Goal: Task Accomplishment & Management: Manage account settings

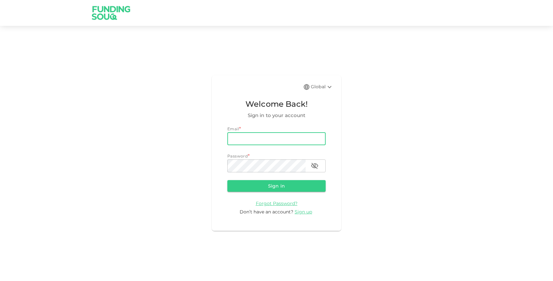
click at [266, 139] on input "email" at bounding box center [277, 138] width 98 height 13
type input "[EMAIL_ADDRESS][PERSON_NAME][DOMAIN_NAME]"
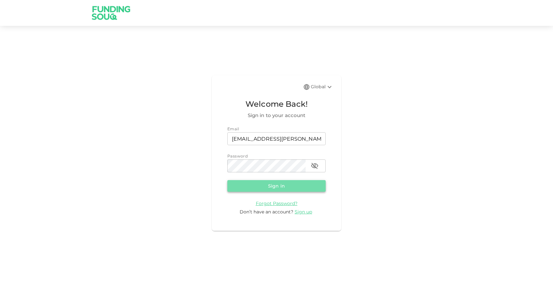
click at [288, 186] on button "Sign in" at bounding box center [277, 186] width 98 height 12
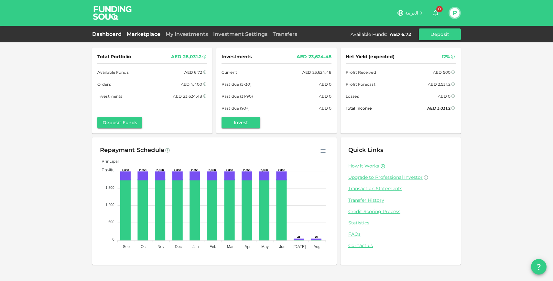
click at [145, 36] on link "Marketplace" at bounding box center [143, 34] width 39 height 6
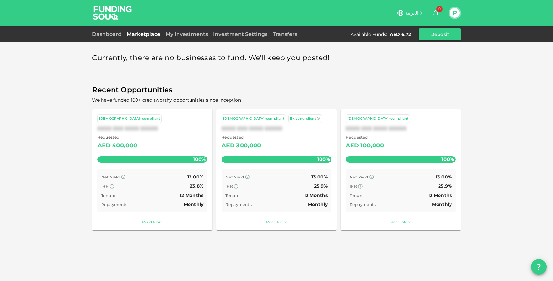
click at [191, 38] on div "Dashboard Marketplace My Investments Investment Settings Transfers Available Fu…" at bounding box center [276, 34] width 369 height 12
click at [186, 36] on link "My Investments" at bounding box center [187, 34] width 48 height 6
